Goal: Use online tool/utility: Utilize a website feature to perform a specific function

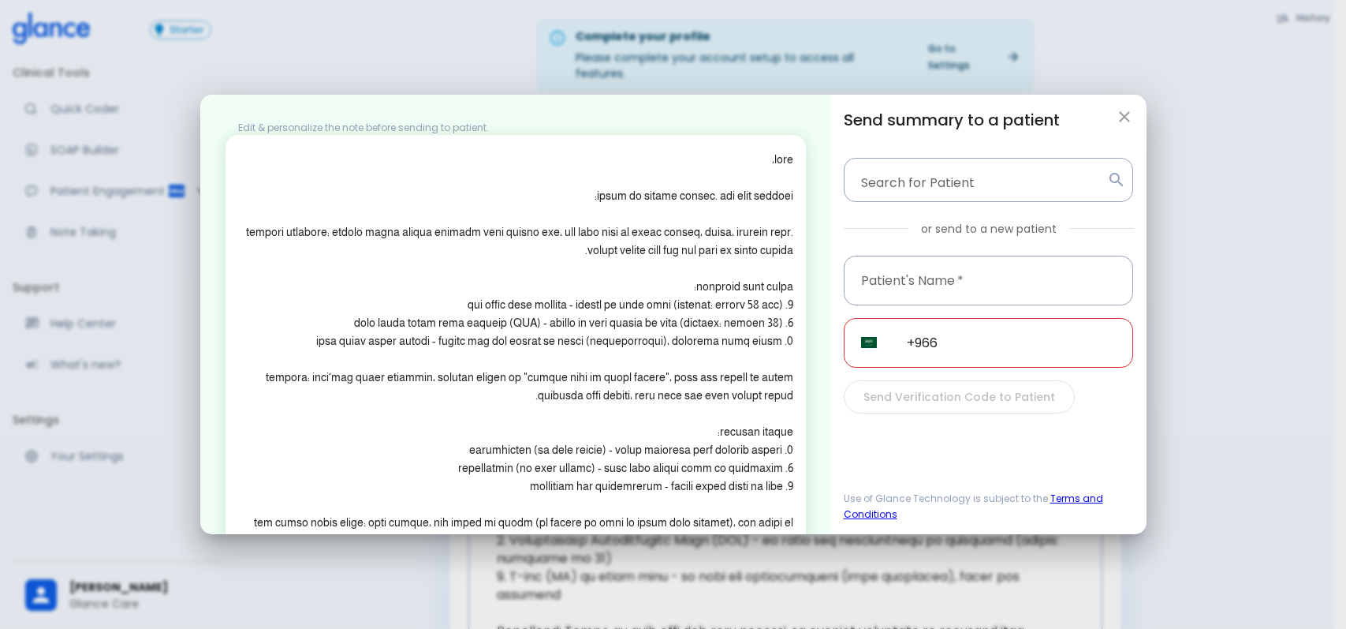
scroll to position [237, 0]
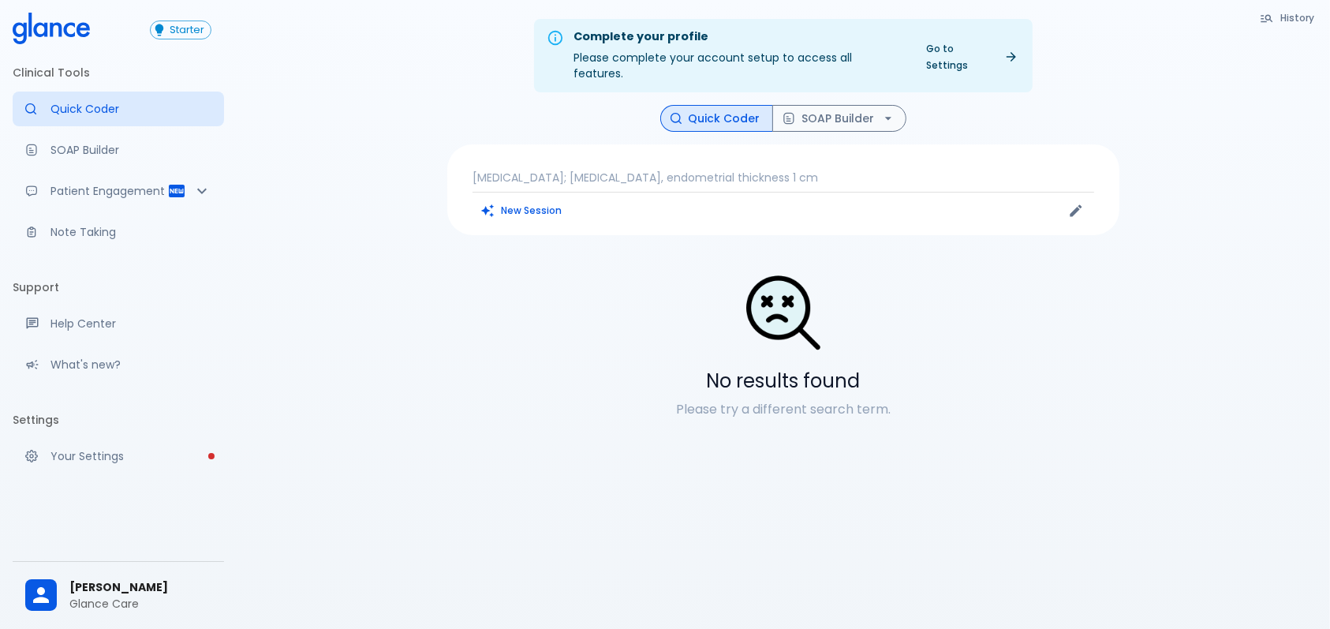
click at [934, 170] on p "post menopause; vaginal bleeding, endometrial thickness 1 cm" at bounding box center [782, 178] width 621 height 16
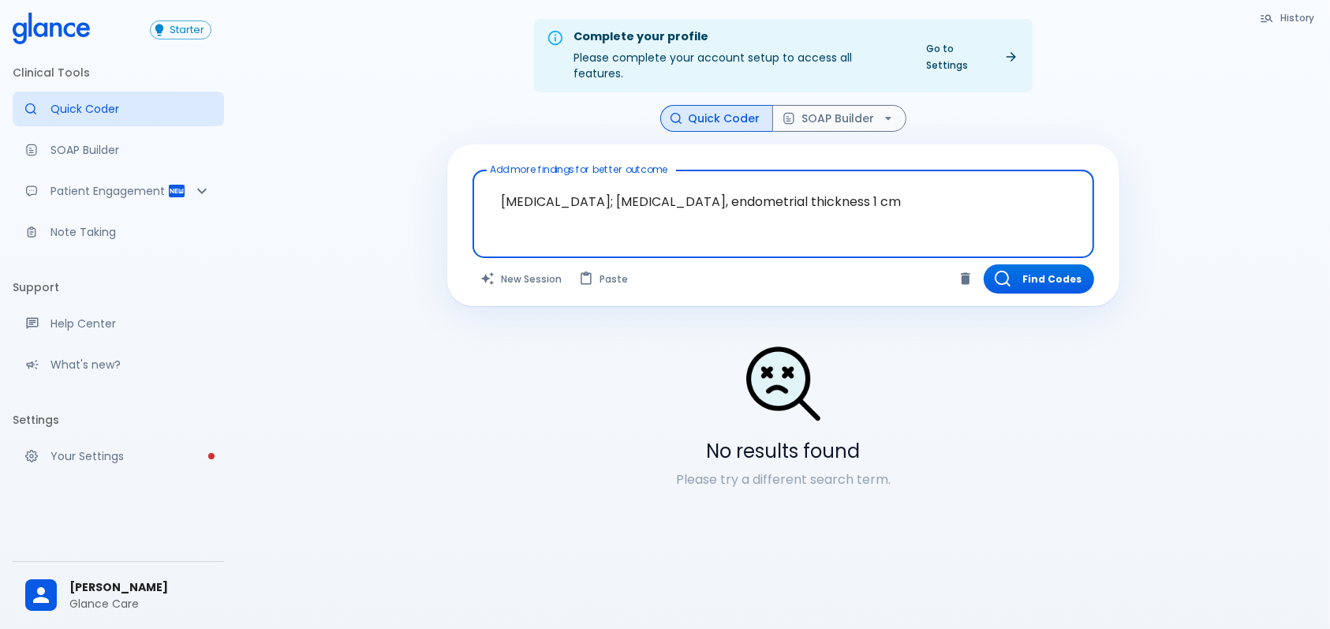
click at [893, 177] on textarea "post menopause; vaginal bleeding, endometrial thickness 1 cm" at bounding box center [782, 202] width 599 height 50
click at [893, 177] on textarea "[MEDICAL_DATA]; [MEDICAL_DATA], endometrial thickness 1 cm" at bounding box center [782, 202] width 599 height 50
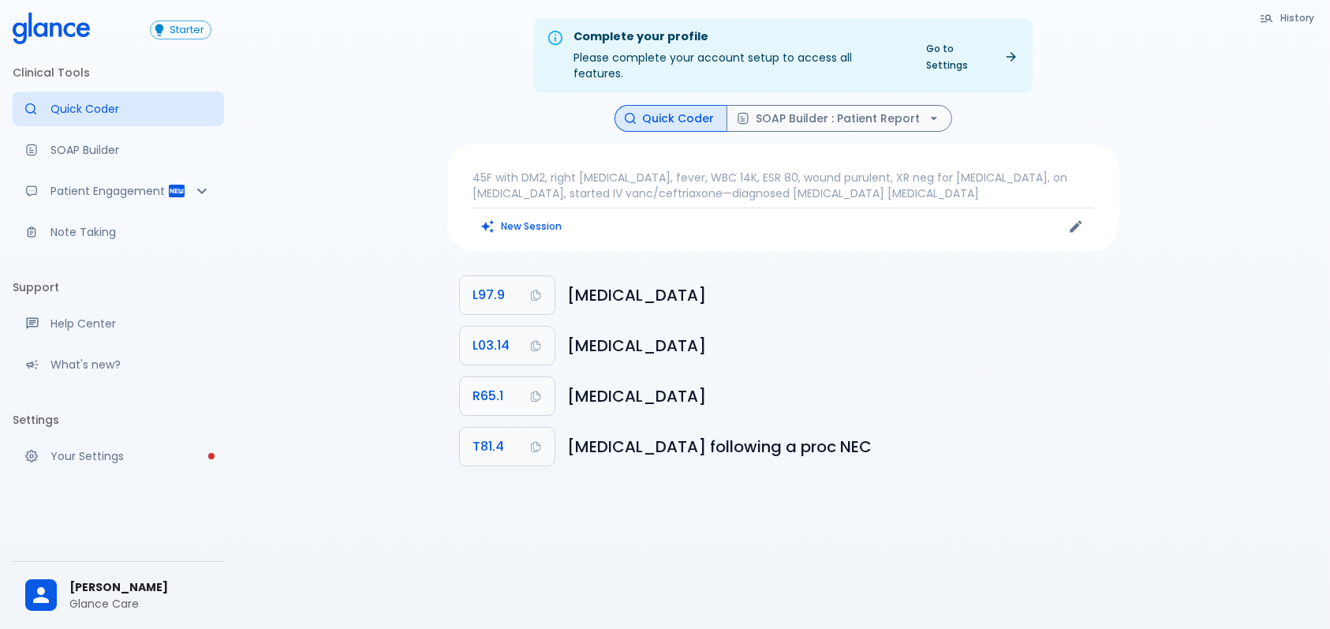
click at [670, 170] on p "45F with DM2, right [MEDICAL_DATA], fever, WBC 14K, ESR 80, wound purulent, XR …" at bounding box center [782, 186] width 621 height 32
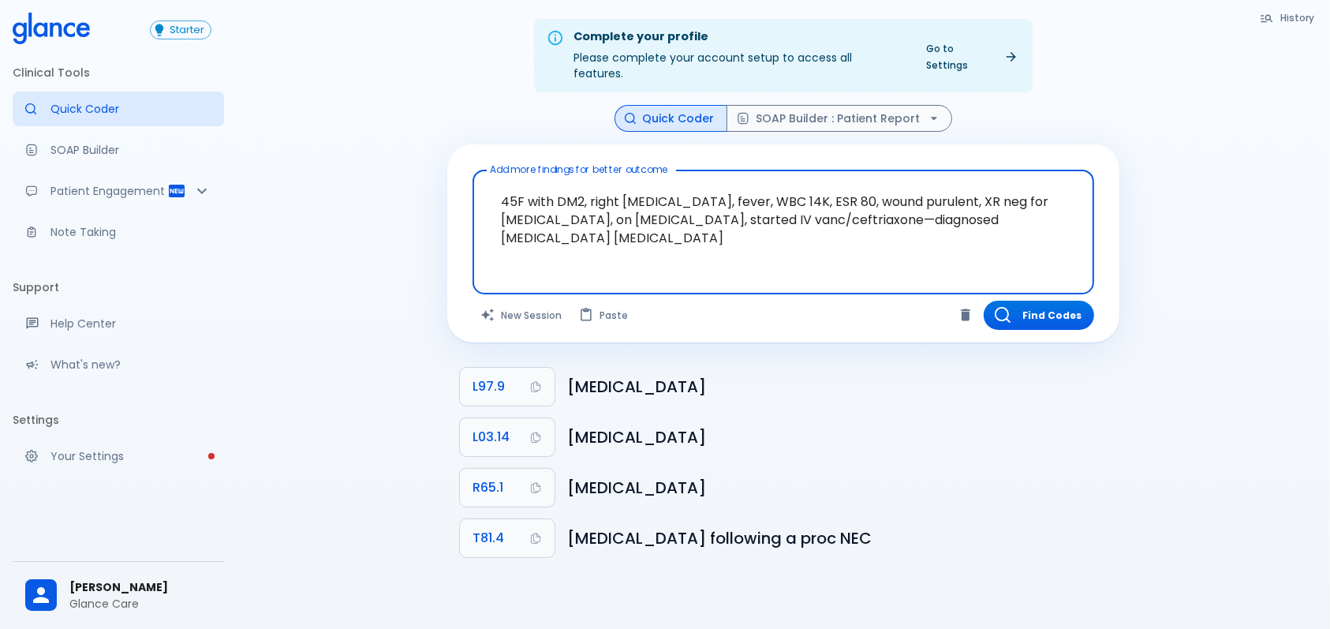
click at [694, 184] on textarea "45F with DM2, right [MEDICAL_DATA], fever, WBC 14K, ESR 80, wound purulent, XR …" at bounding box center [782, 220] width 599 height 86
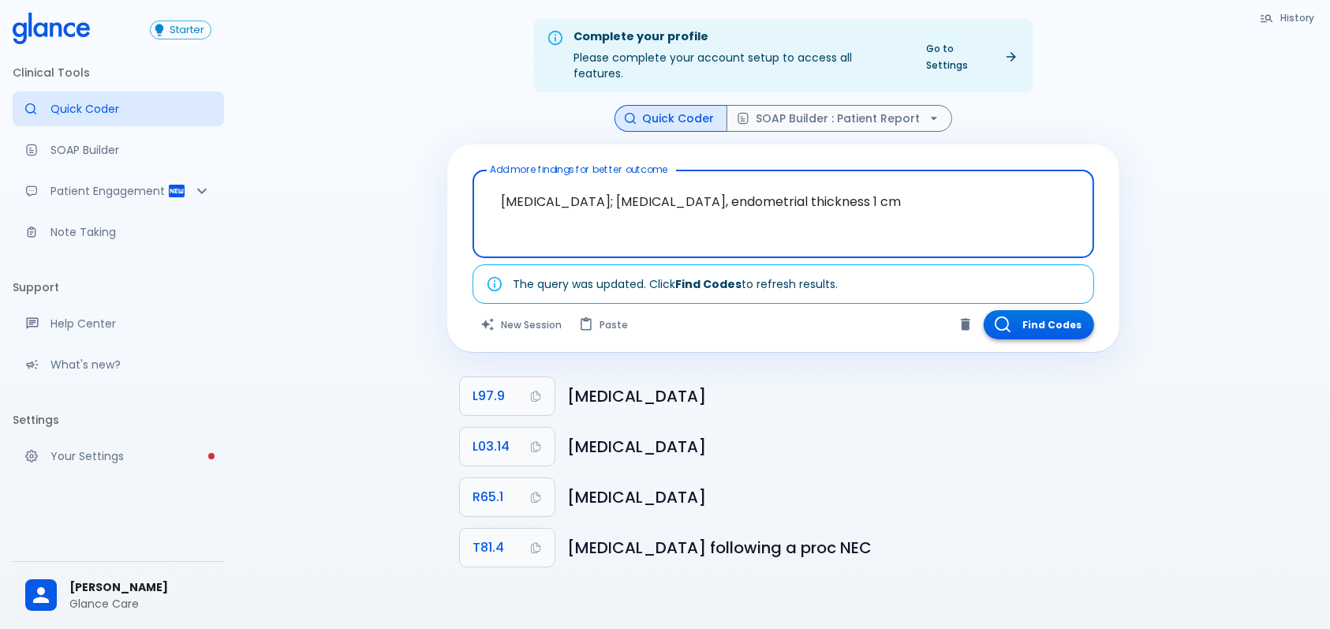
type textarea "[MEDICAL_DATA]; [MEDICAL_DATA], endometrial thickness 1 cm"
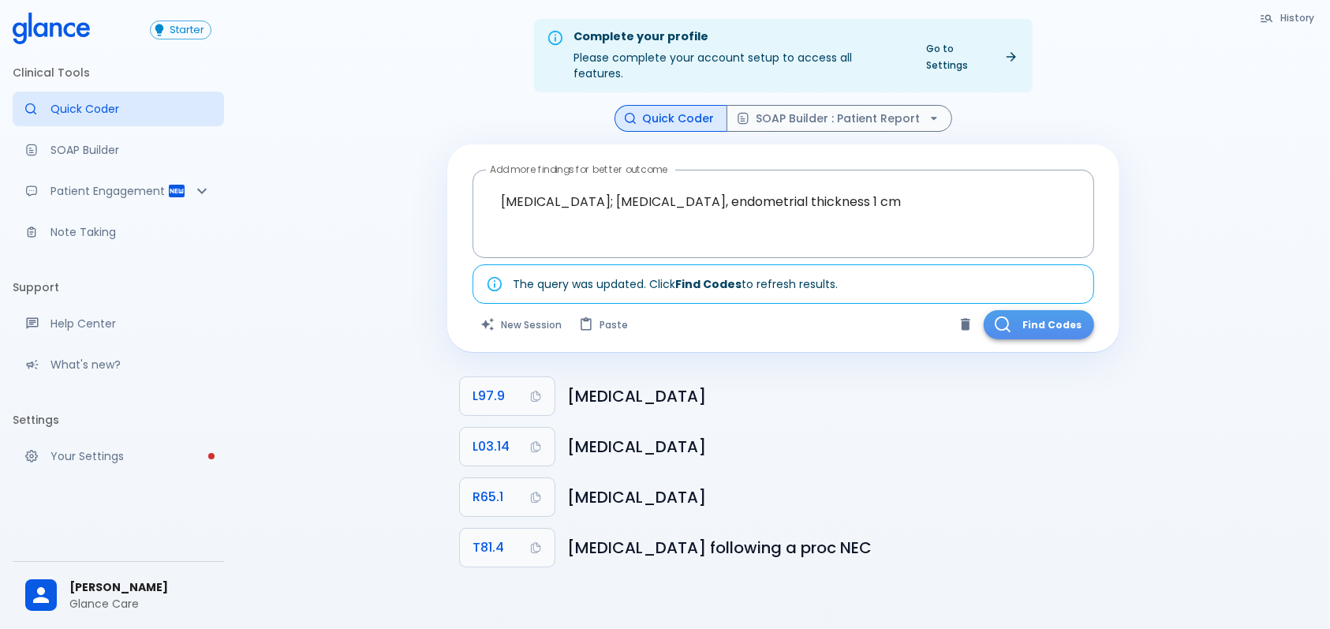
click at [1050, 310] on button "Find Codes" at bounding box center [1038, 324] width 110 height 29
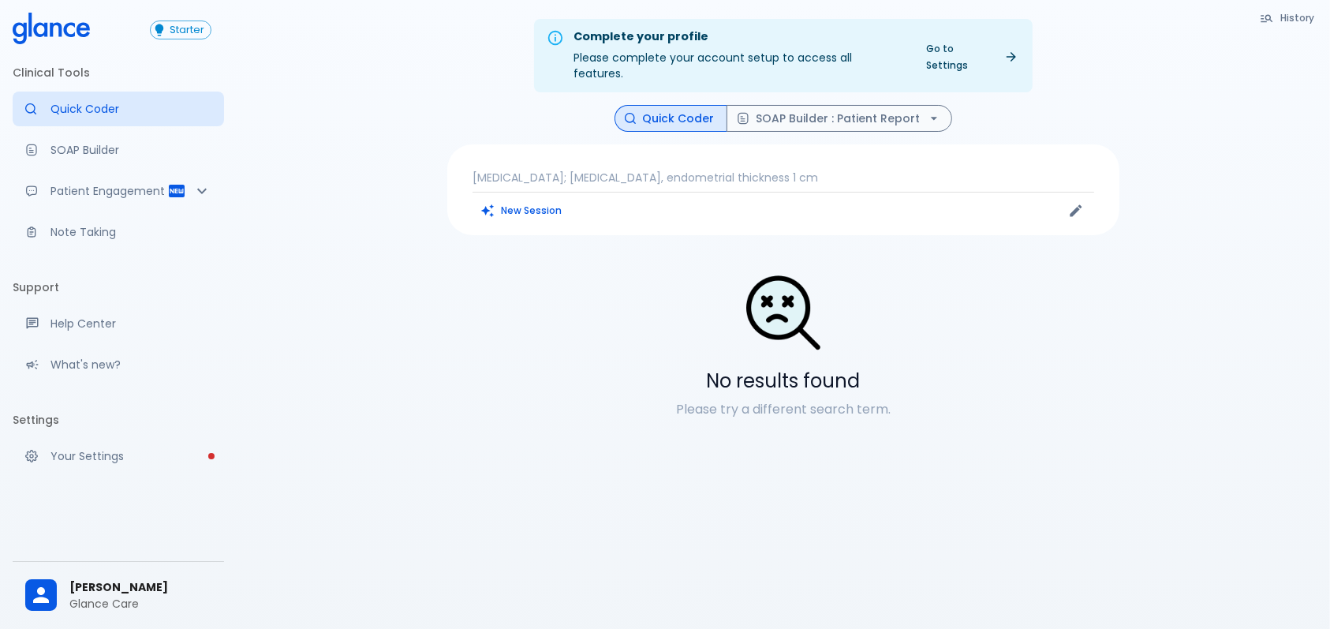
click at [245, 312] on div "Complete your profile Please complete your account setup to access all features…" at bounding box center [783, 333] width 1093 height 666
click at [553, 199] on button "New Session" at bounding box center [521, 210] width 99 height 23
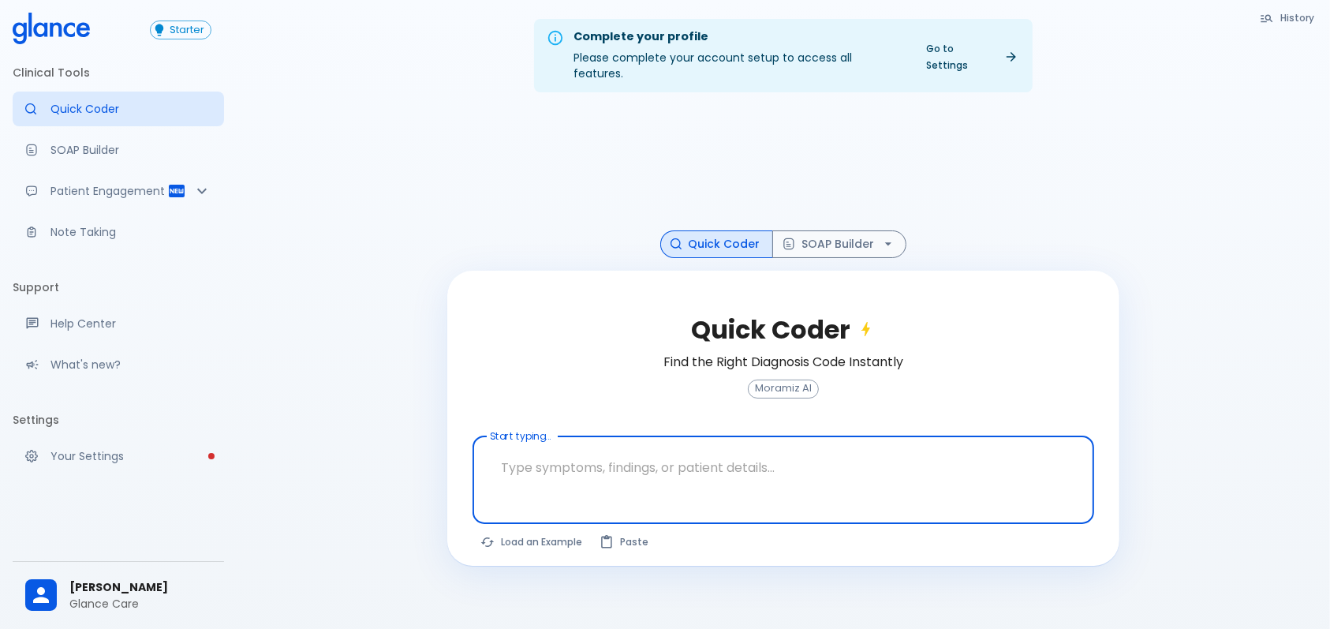
click at [808, 446] on textarea at bounding box center [782, 467] width 599 height 50
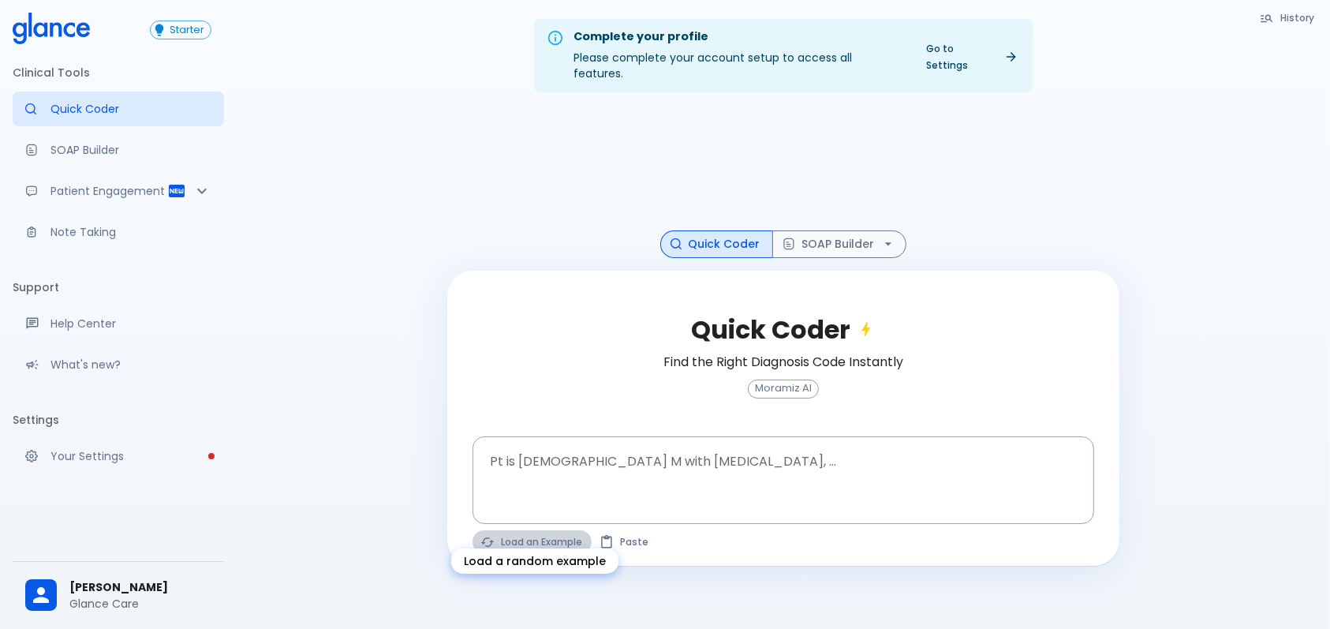
click at [550, 530] on button "Load an Example" at bounding box center [531, 541] width 119 height 23
type textarea "62M, HTN, acute tearing [MEDICAL_DATA] to back, BP 170/95, asymmetric pulses, C…"
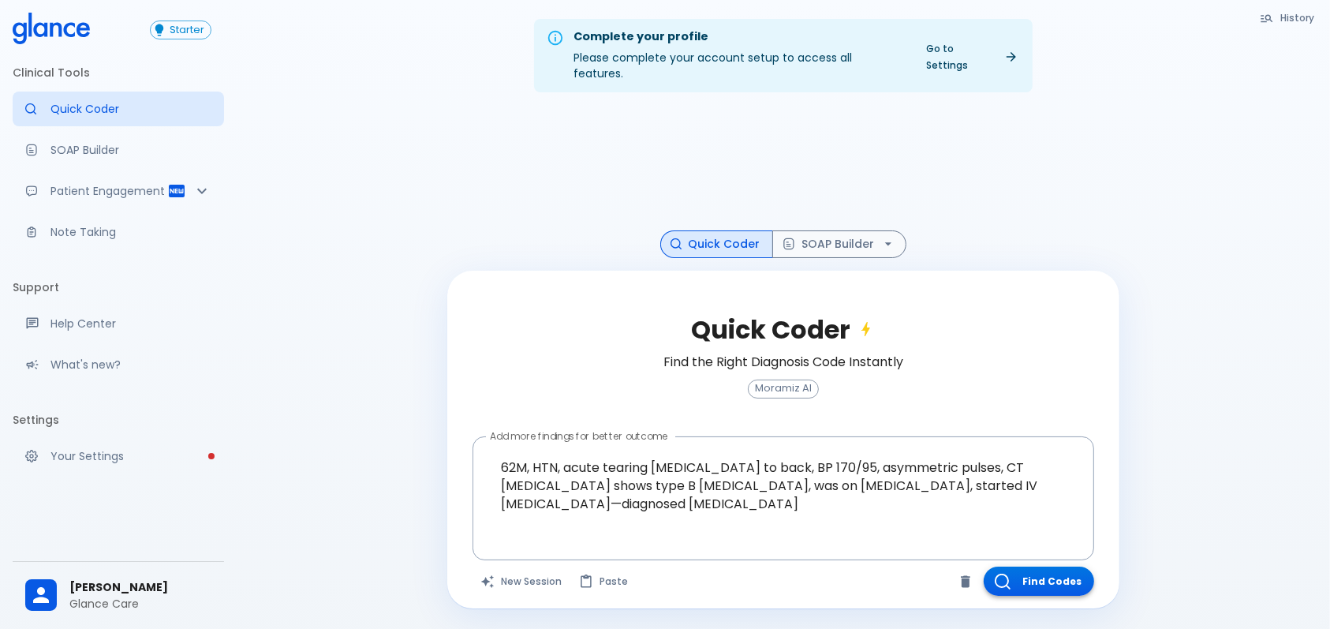
click at [1076, 566] on button "Find Codes" at bounding box center [1038, 580] width 110 height 29
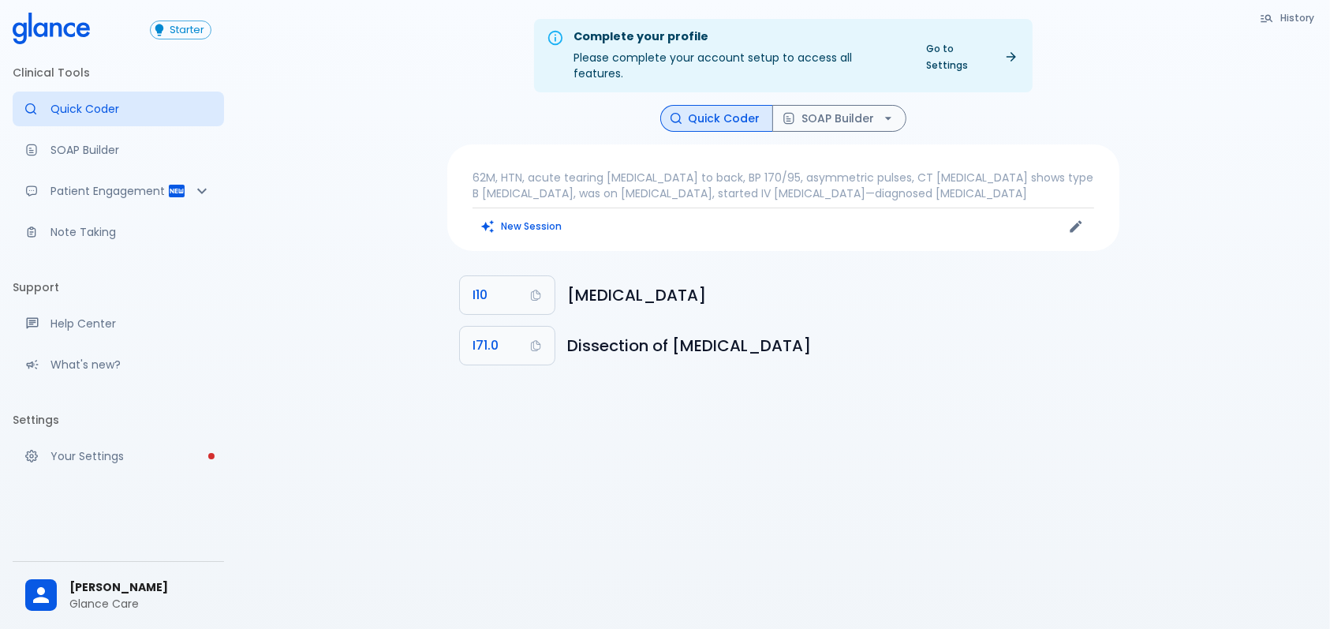
click at [632, 176] on p "62M, HTN, acute tearing [MEDICAL_DATA] to back, BP 170/95, asymmetric pulses, C…" at bounding box center [782, 186] width 621 height 32
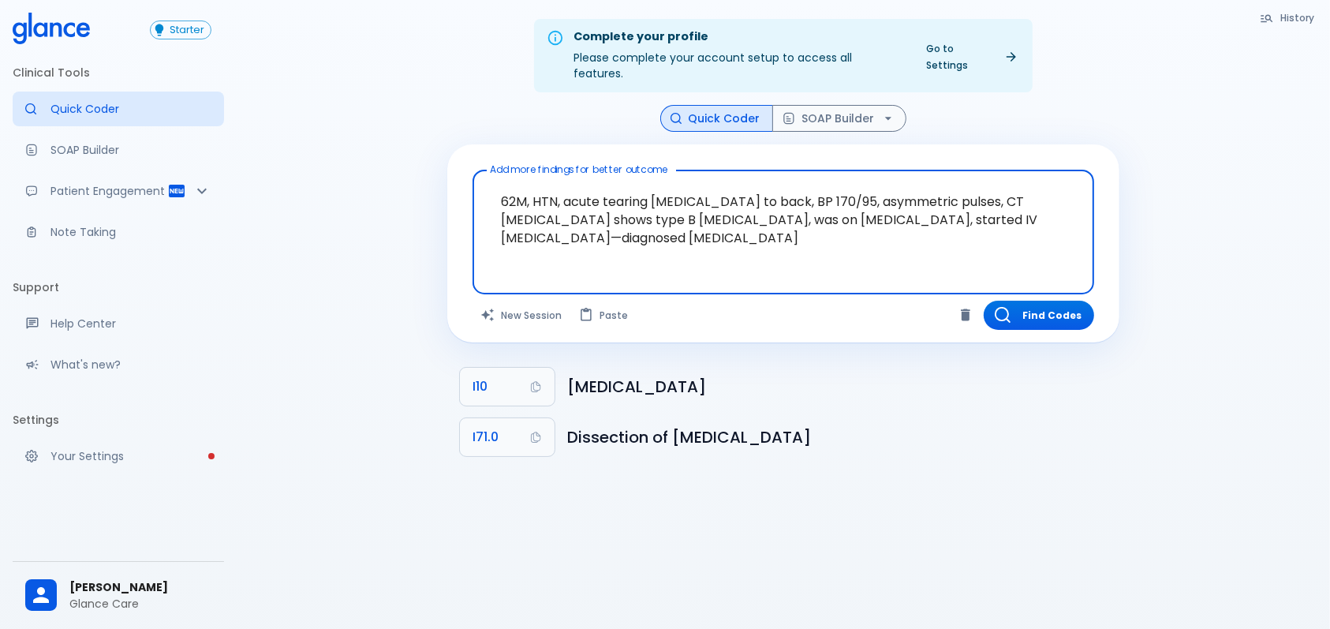
click at [106, 451] on p "Your Settings" at bounding box center [130, 456] width 161 height 16
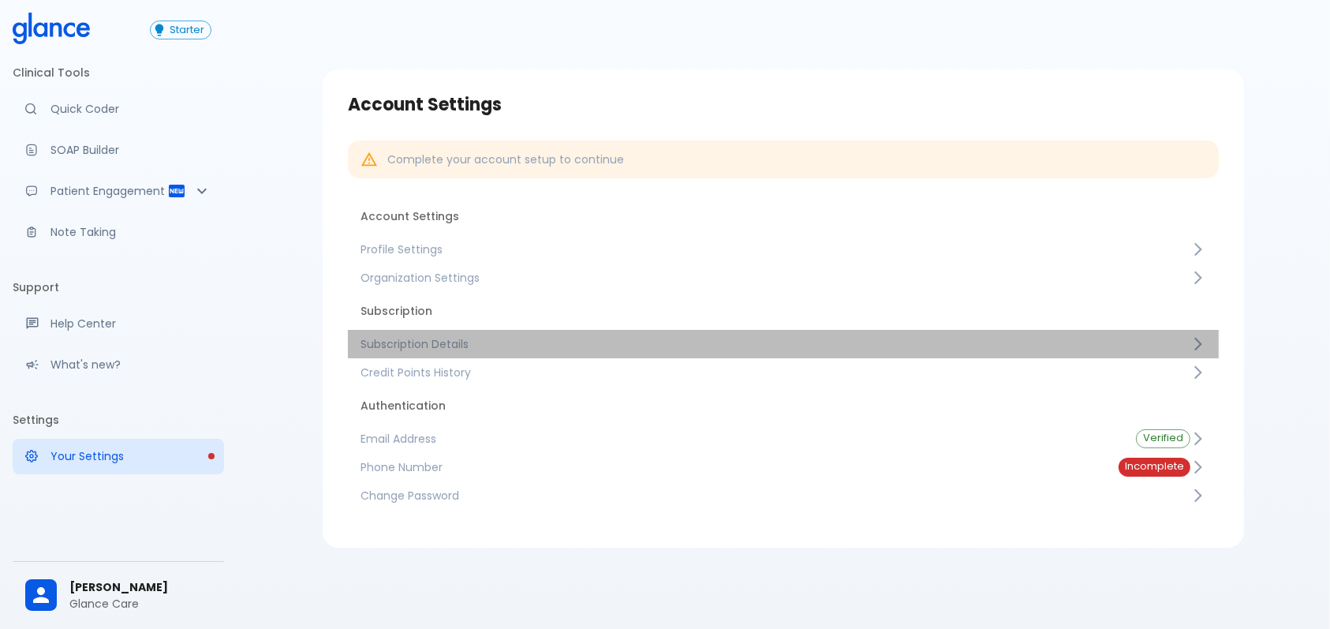
click at [502, 334] on link "Subscription Details" at bounding box center [783, 344] width 871 height 28
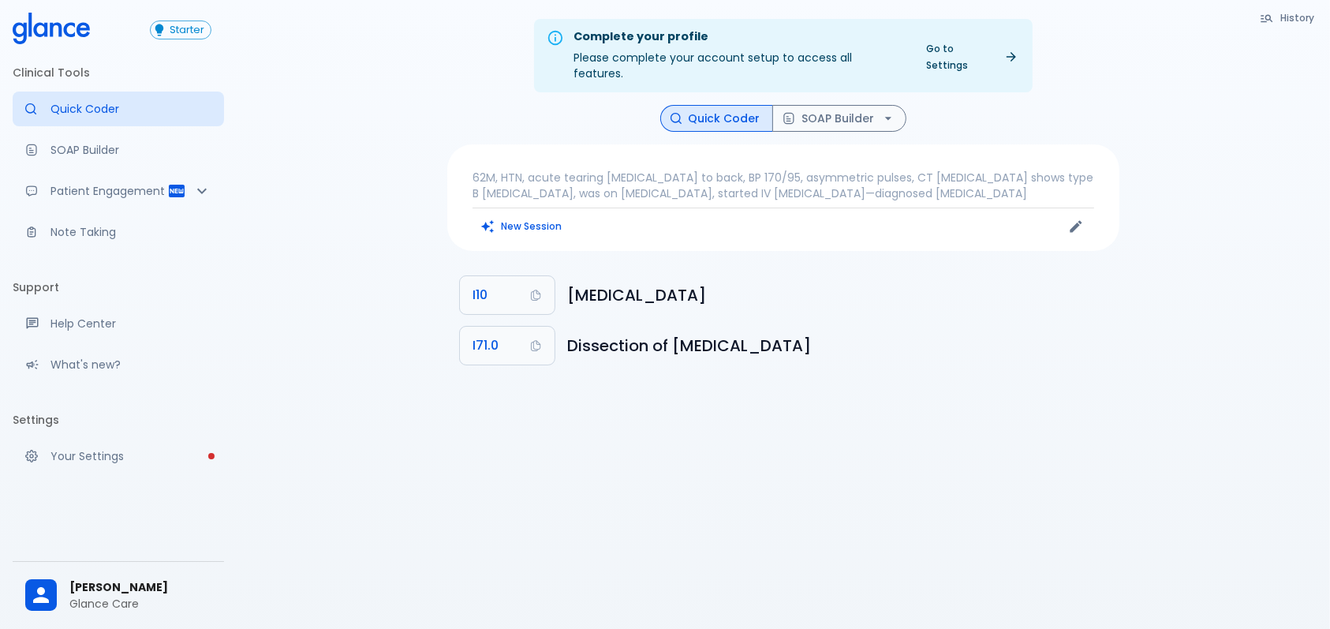
click at [116, 579] on span "[PERSON_NAME]" at bounding box center [140, 587] width 142 height 17
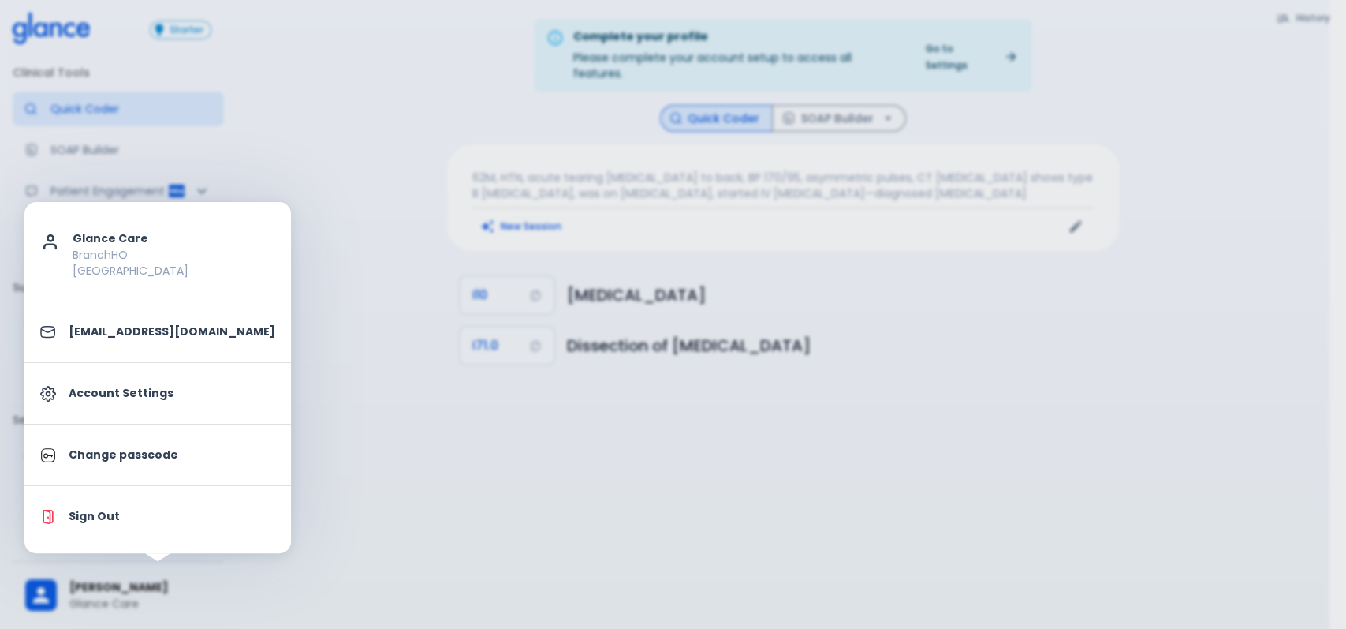
click at [119, 333] on p "dr.jahhaaf@groa.care" at bounding box center [172, 331] width 207 height 17
click at [145, 438] on link "Change passcode" at bounding box center [157, 455] width 267 height 48
